Goal: Information Seeking & Learning: Find specific fact

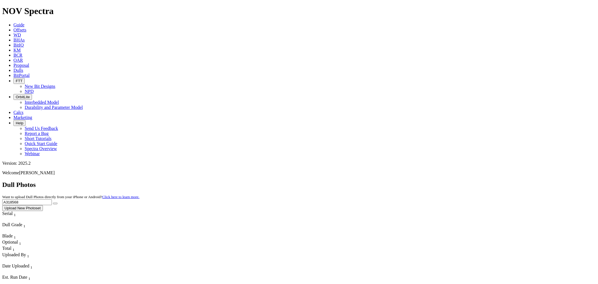
drag, startPoint x: 490, startPoint y: 26, endPoint x: 352, endPoint y: 24, distance: 137.5
click at [352, 181] on div "Dull Photos Want to upload Dull Photos directly from your iPhone or Android? Cl…" at bounding box center [299, 196] width 594 height 30
paste input "243"
drag, startPoint x: 537, startPoint y: 21, endPoint x: 535, endPoint y: 24, distance: 3.2
click at [58, 203] on button "submit" at bounding box center [55, 204] width 4 height 2
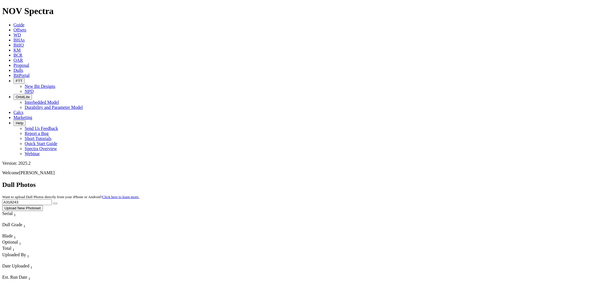
drag, startPoint x: 483, startPoint y: 26, endPoint x: 356, endPoint y: 29, distance: 126.3
click at [352, 181] on div "Dull Photos Want to upload Dull Photos directly from your iPhone or Android? Cl…" at bounding box center [299, 196] width 594 height 30
paste input "5884"
click at [55, 203] on icon "submit" at bounding box center [55, 203] width 0 height 0
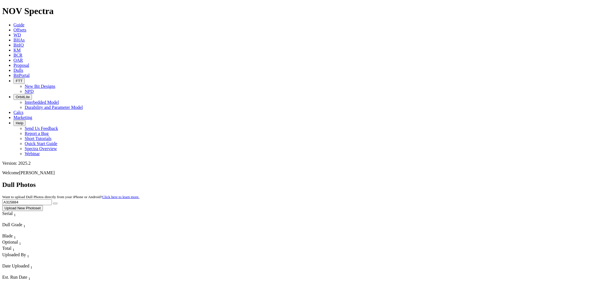
drag, startPoint x: 492, startPoint y: 22, endPoint x: 234, endPoint y: 33, distance: 258.3
paste input "20678"
click at [55, 203] on icon "submit" at bounding box center [55, 203] width 0 height 0
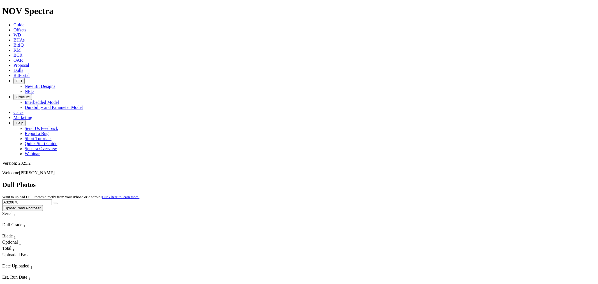
drag, startPoint x: 484, startPoint y: 24, endPoint x: 403, endPoint y: 26, distance: 80.8
click at [417, 181] on div "Dull Photos Want to upload Dull Photos directly from your iPhone or Android? Cl…" at bounding box center [299, 196] width 594 height 30
paste input "15880"
click at [58, 203] on button "submit" at bounding box center [55, 204] width 4 height 2
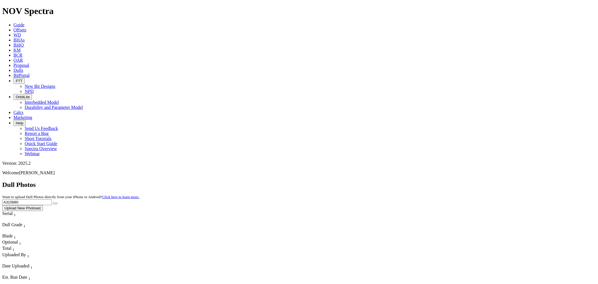
drag, startPoint x: 417, startPoint y: 29, endPoint x: 310, endPoint y: 35, distance: 107.3
paste input "08347"
click at [55, 203] on icon "submit" at bounding box center [55, 203] width 0 height 0
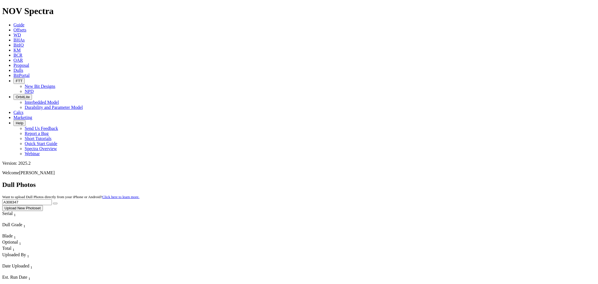
drag, startPoint x: 493, startPoint y: 21, endPoint x: 415, endPoint y: 29, distance: 78.1
click at [415, 181] on div "Dull Photos Want to upload Dull Photos directly from your iPhone or Android? Cl…" at bounding box center [299, 196] width 594 height 30
paste input "19504"
click at [58, 203] on button "submit" at bounding box center [55, 204] width 4 height 2
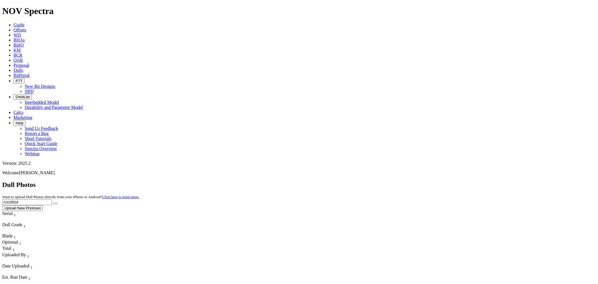
drag, startPoint x: 486, startPoint y: 24, endPoint x: 394, endPoint y: 27, distance: 92.1
click at [395, 181] on div "Dull Photos Want to upload Dull Photos directly from your iPhone or Android? Cl…" at bounding box center [299, 196] width 594 height 30
paste input "S31631"
click at [55, 203] on icon "submit" at bounding box center [55, 203] width 0 height 0
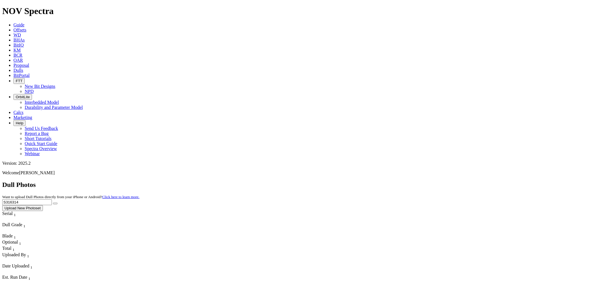
drag, startPoint x: 497, startPoint y: 26, endPoint x: 383, endPoint y: 26, distance: 113.3
click at [385, 181] on div "Dull Photos Want to upload Dull Photos directly from your iPhone or Android? Cl…" at bounding box center [299, 196] width 594 height 30
paste input "A321372"
click at [53, 203] on button "submit" at bounding box center [55, 204] width 4 height 2
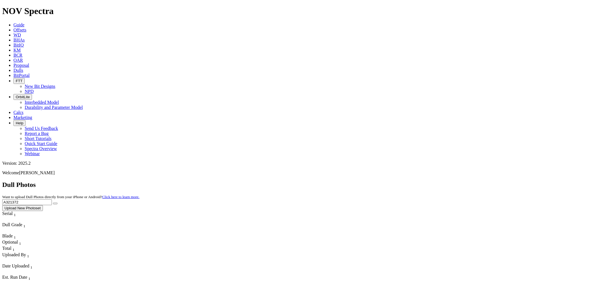
drag, startPoint x: 487, startPoint y: 23, endPoint x: 346, endPoint y: 27, distance: 141.1
click at [345, 181] on div "Dull Photos Want to upload Dull Photos directly from your iPhone or Android? Cl…" at bounding box center [299, 196] width 594 height 30
paste input "17168"
click at [55, 203] on icon "submit" at bounding box center [55, 203] width 0 height 0
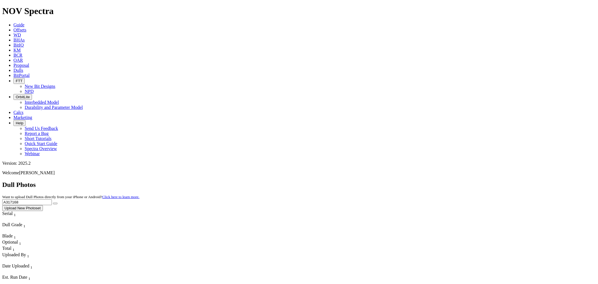
drag, startPoint x: 489, startPoint y: 24, endPoint x: 407, endPoint y: 28, distance: 82.3
click at [407, 181] on div "Dull Photos Want to upload Dull Photos directly from your iPhone or Android? Cl…" at bounding box center [299, 196] width 594 height 30
paste input "20057"
type input "A320057"
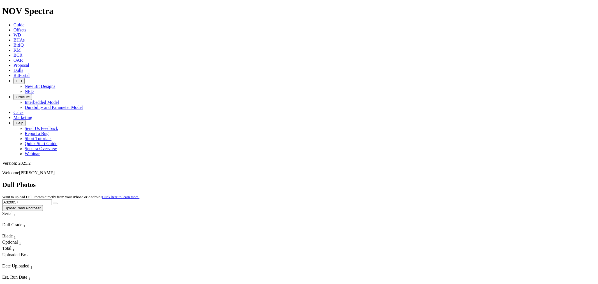
click at [58, 203] on button "submit" at bounding box center [55, 204] width 4 height 2
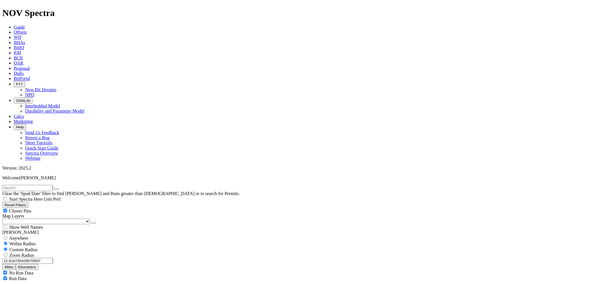
scroll to position [13137, 0]
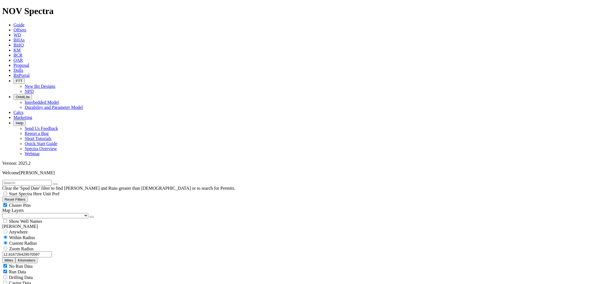
scroll to position [71005, 0]
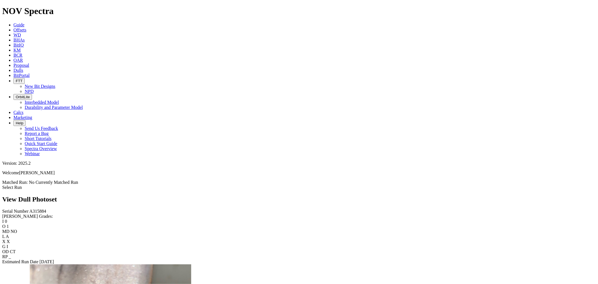
scroll to position [935, 0]
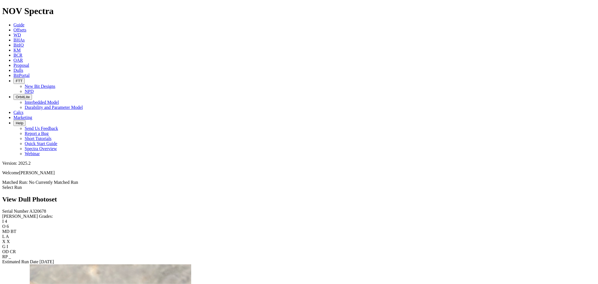
scroll to position [997, 0]
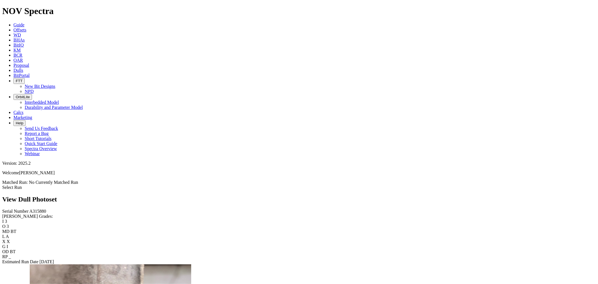
scroll to position [935, 0]
drag, startPoint x: 355, startPoint y: 167, endPoint x: 318, endPoint y: 164, distance: 36.9
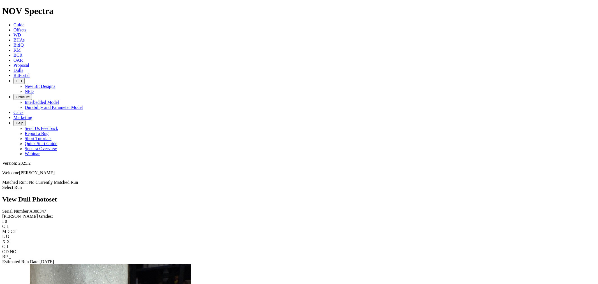
scroll to position [686, 0]
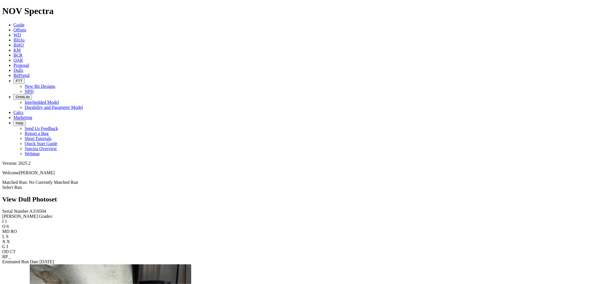
scroll to position [623, 0]
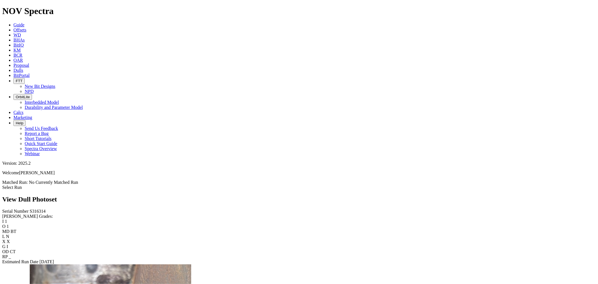
scroll to position [935, 0]
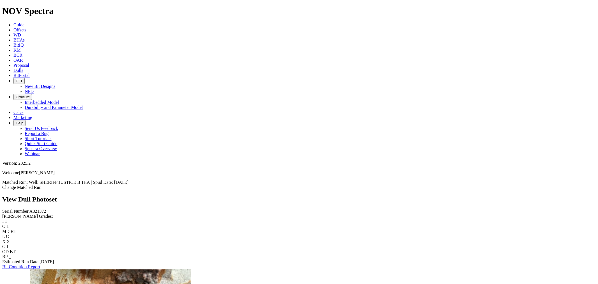
scroll to position [935, 0]
